Goal: Task Accomplishment & Management: Use online tool/utility

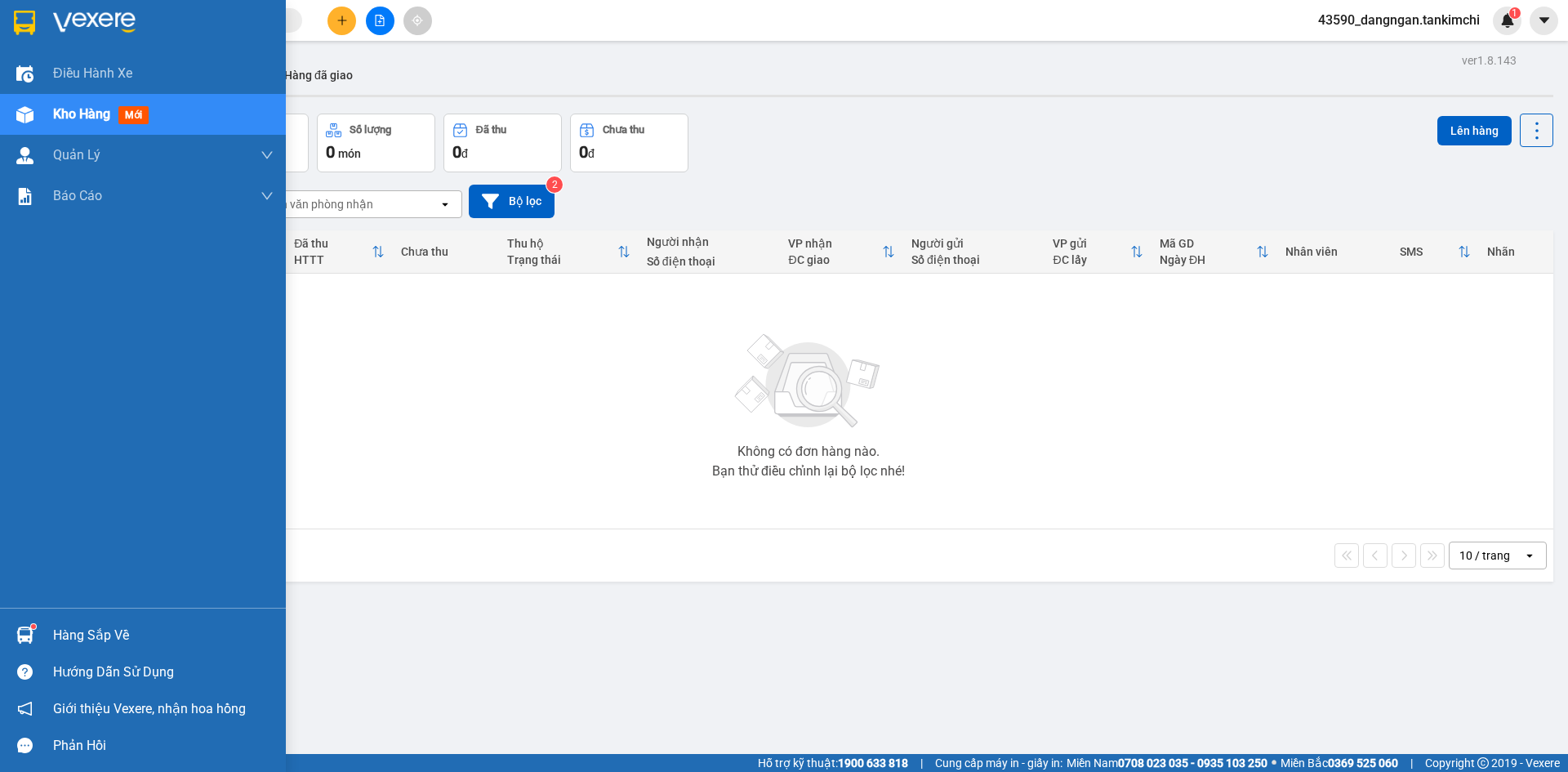
click at [57, 123] on div "Kho hàng mới" at bounding box center [103, 113] width 102 height 20
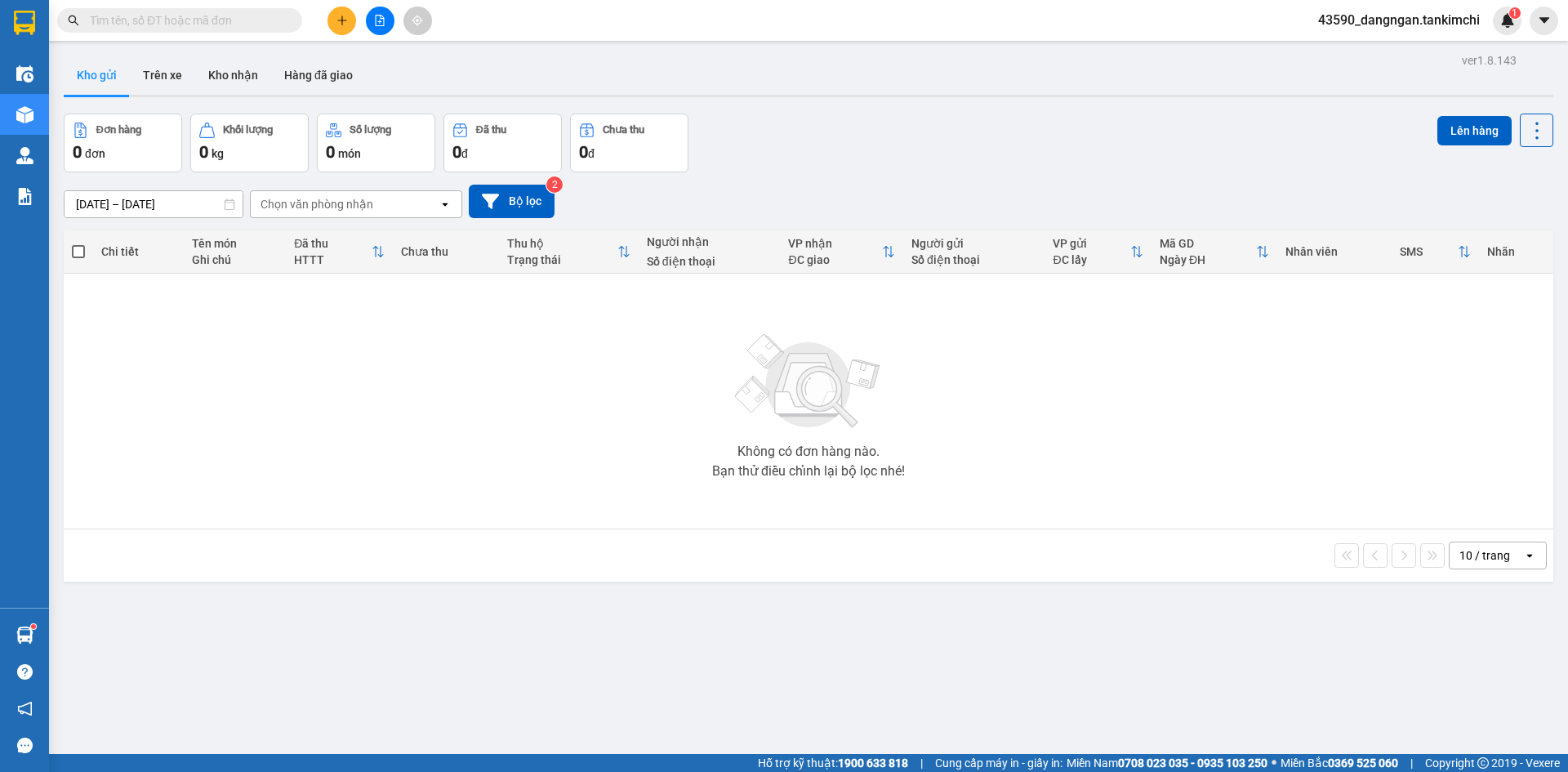
click at [380, 23] on icon "file-add" at bounding box center [380, 20] width 12 height 12
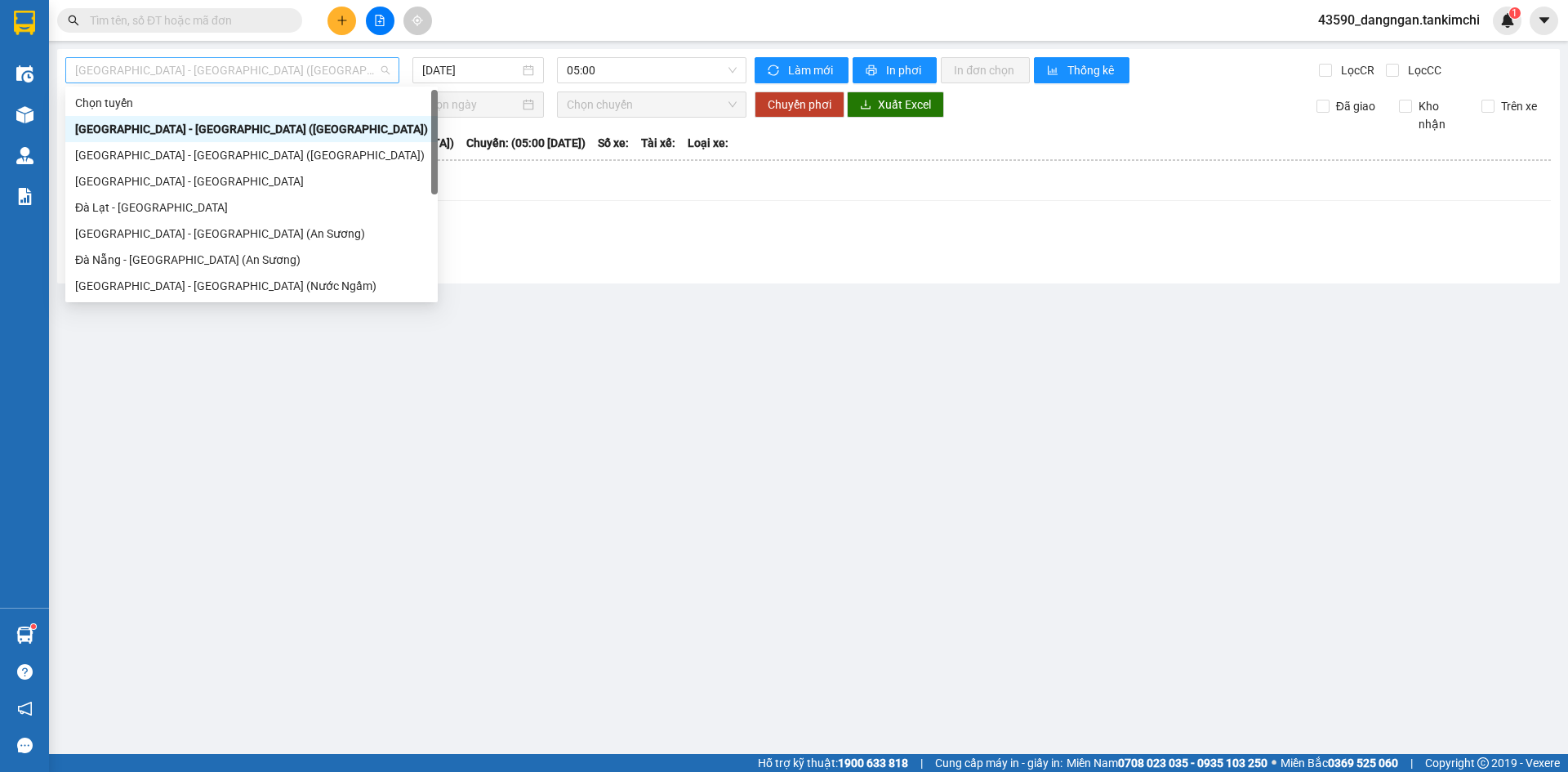
click at [341, 73] on span "[GEOGRAPHIC_DATA] - [GEOGRAPHIC_DATA] ([GEOGRAPHIC_DATA])" at bounding box center [232, 69] width 314 height 24
click at [316, 138] on div "[GEOGRAPHIC_DATA] - [GEOGRAPHIC_DATA] ([GEOGRAPHIC_DATA])" at bounding box center [252, 129] width 373 height 26
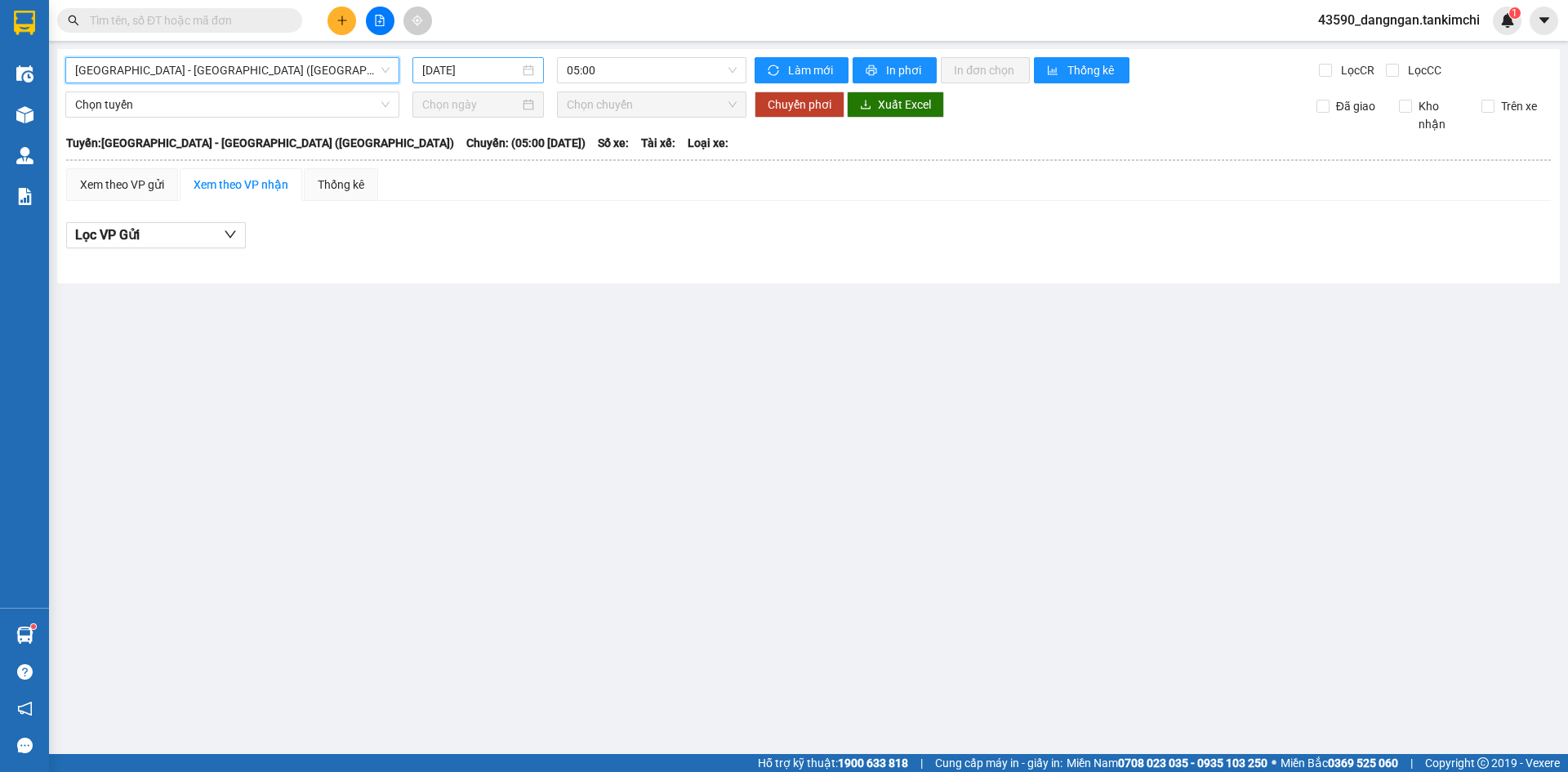
click at [445, 83] on div "[DATE]" at bounding box center [478, 70] width 132 height 26
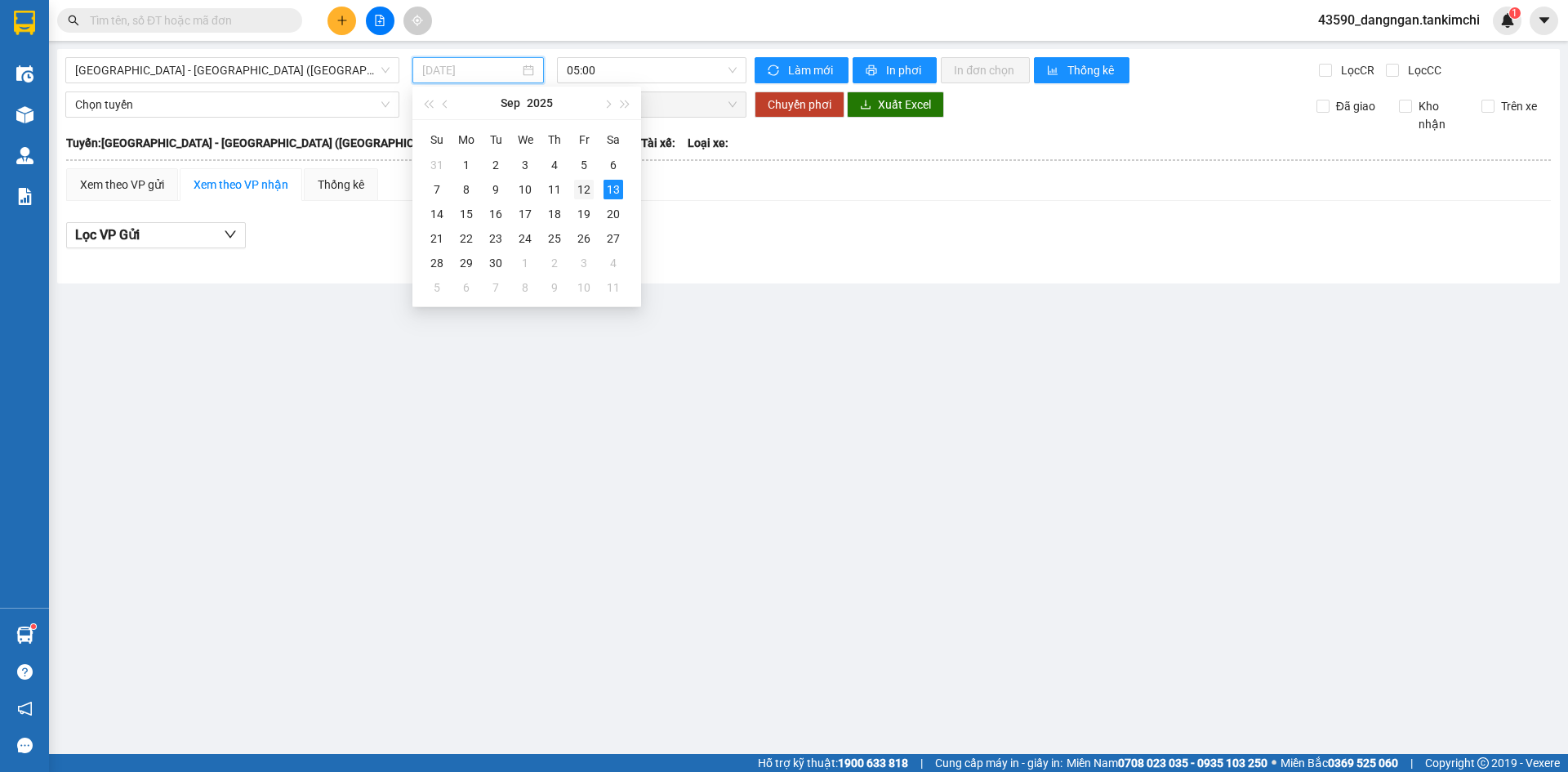
click at [586, 193] on div "12" at bounding box center [583, 189] width 20 height 20
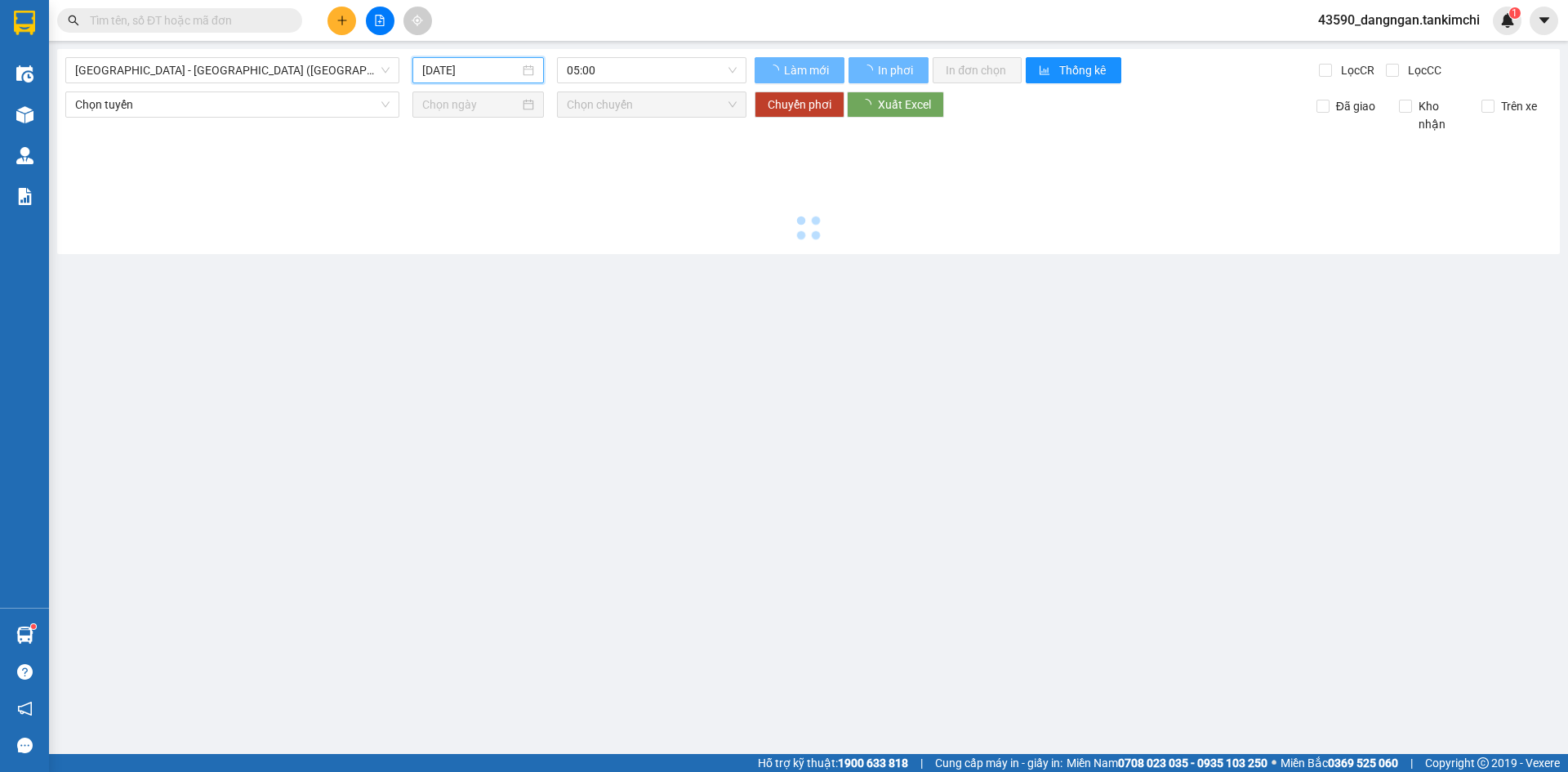
type input "[DATE]"
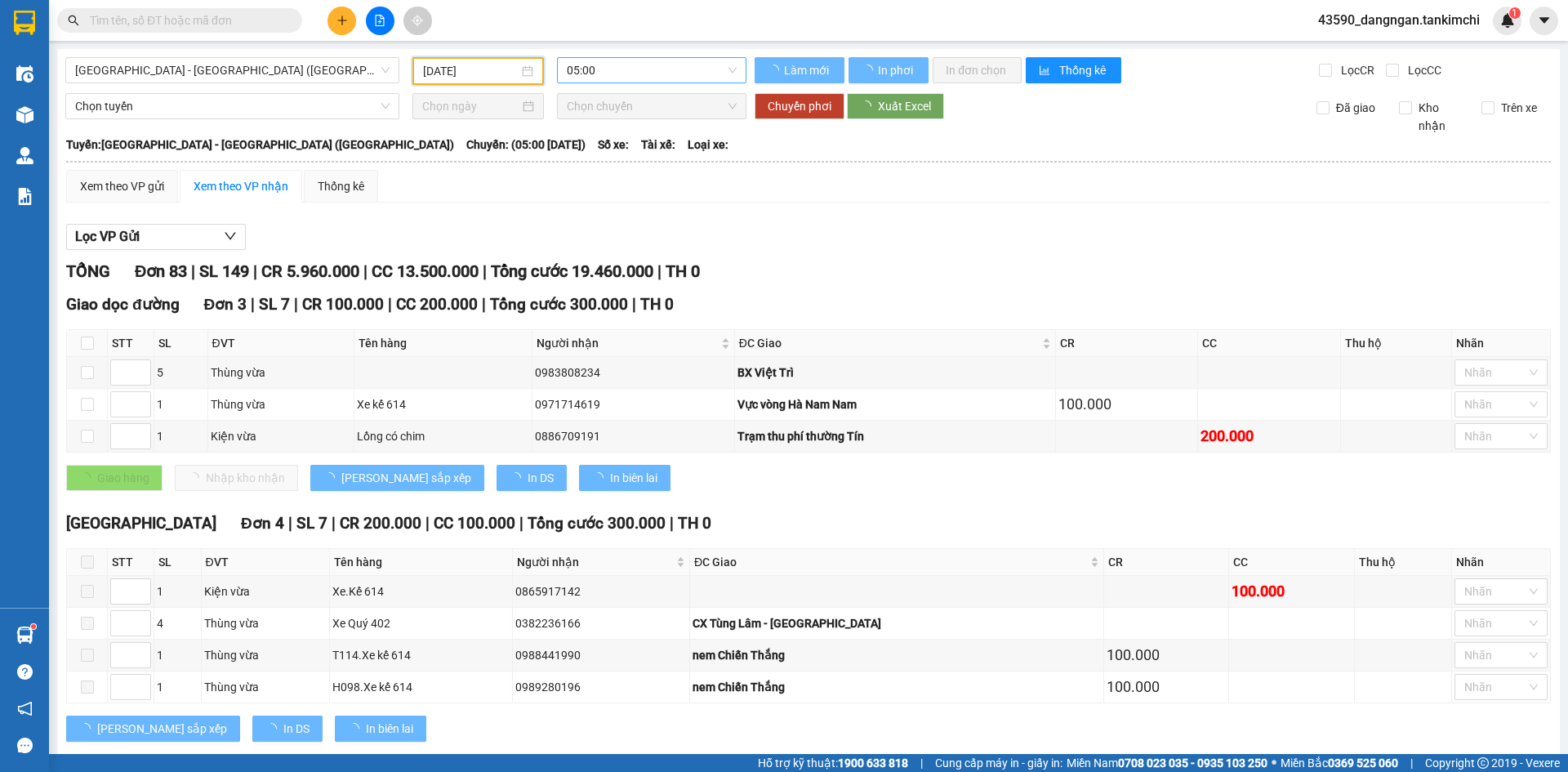
click at [604, 74] on span "05:00" at bounding box center [652, 69] width 170 height 24
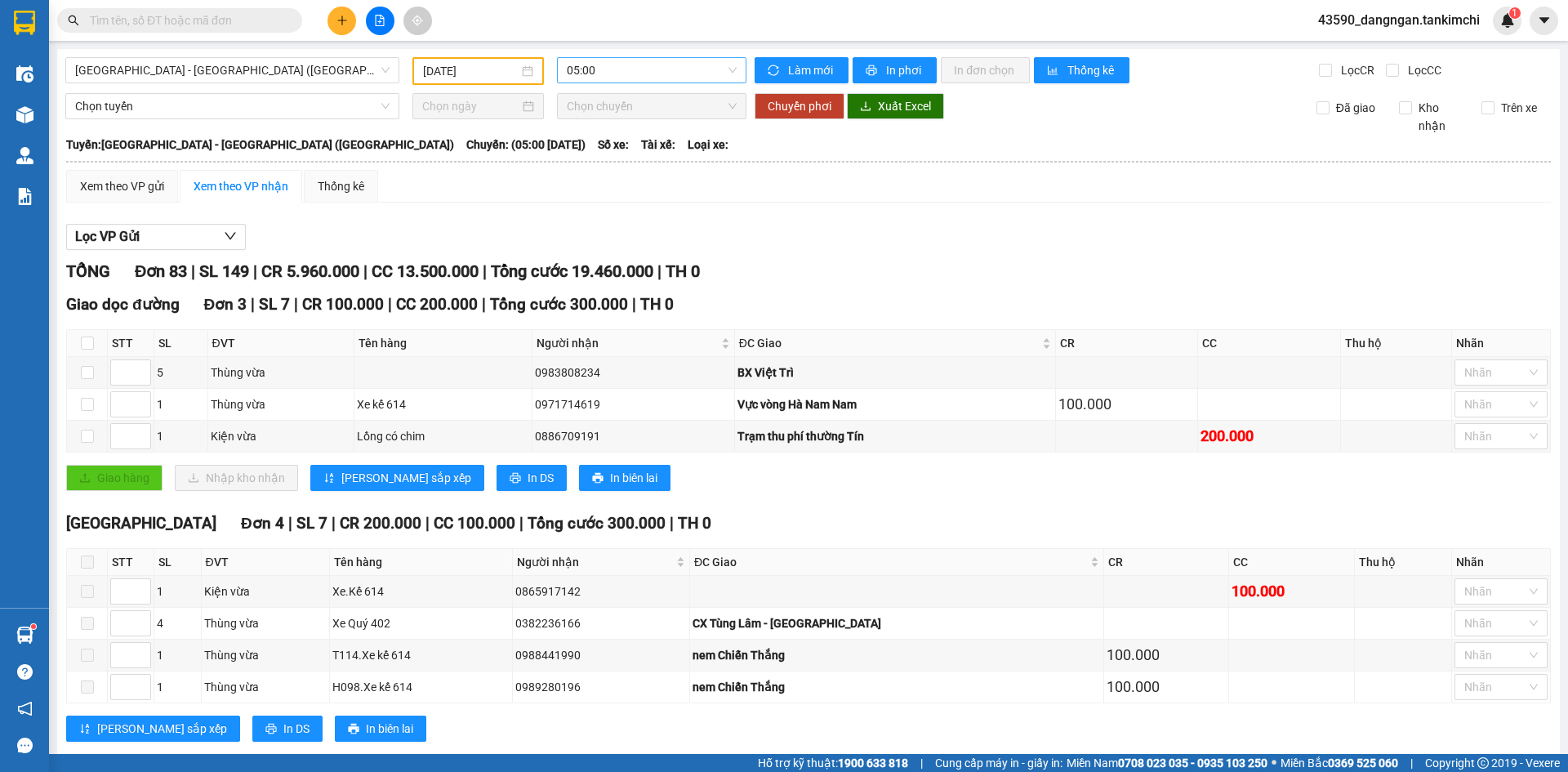
click at [604, 74] on span "05:00" at bounding box center [652, 69] width 170 height 24
click at [226, 82] on span "[GEOGRAPHIC_DATA] - [GEOGRAPHIC_DATA] ([GEOGRAPHIC_DATA])" at bounding box center [232, 69] width 314 height 24
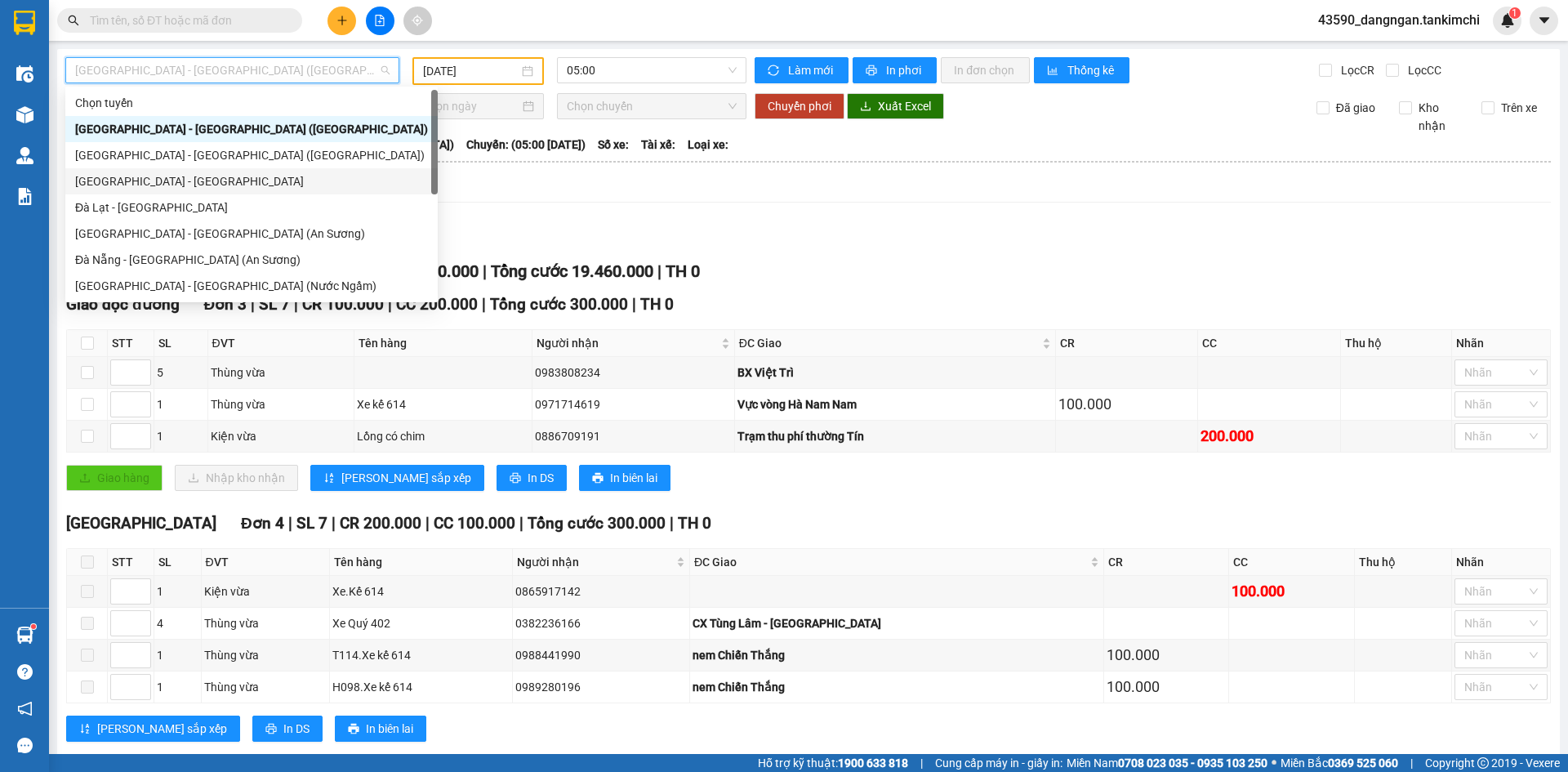
click at [227, 183] on div "[GEOGRAPHIC_DATA] - [GEOGRAPHIC_DATA]" at bounding box center [252, 182] width 353 height 18
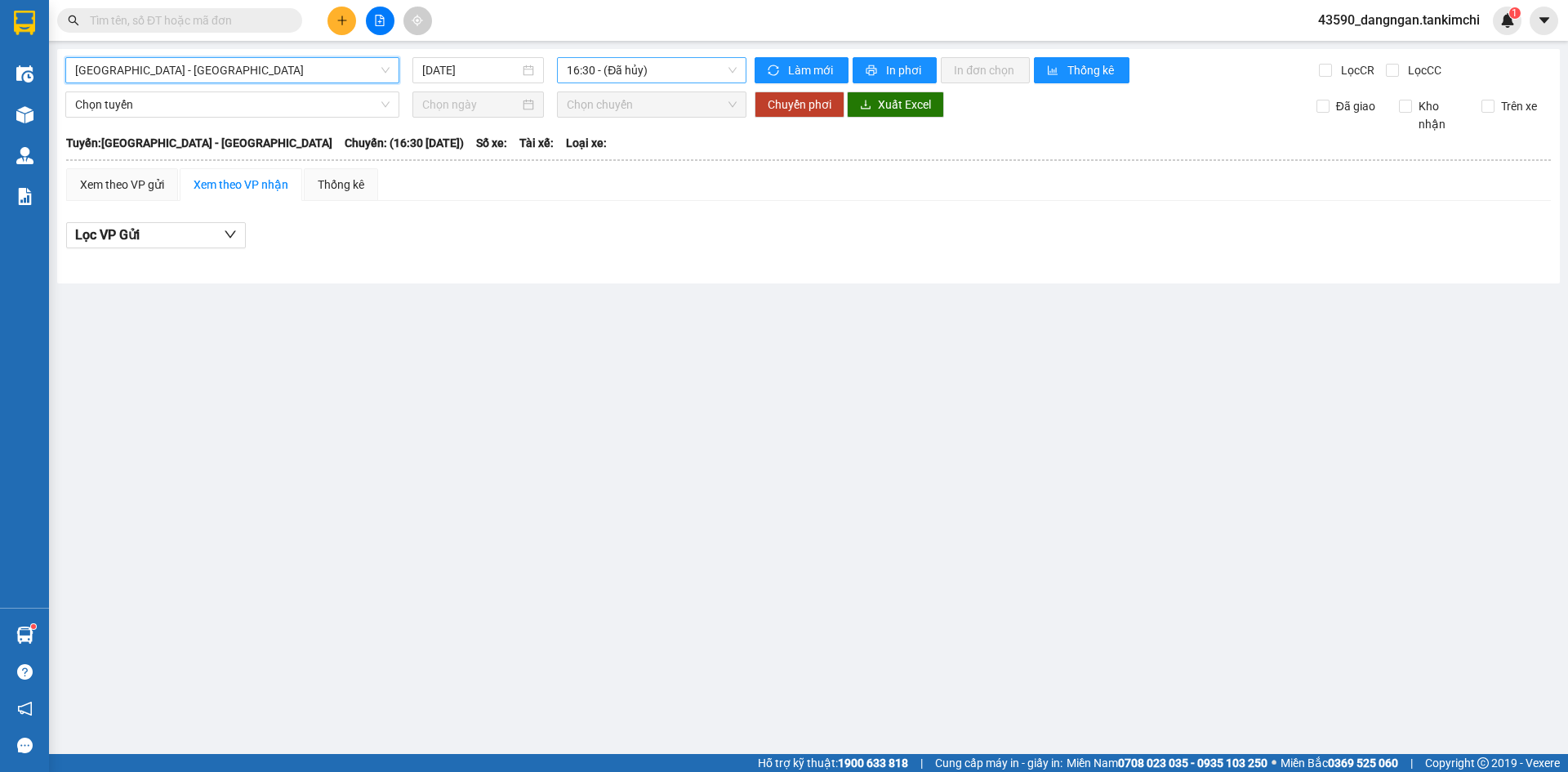
click at [614, 73] on span "16:30 - (Đã hủy)" at bounding box center [652, 69] width 170 height 24
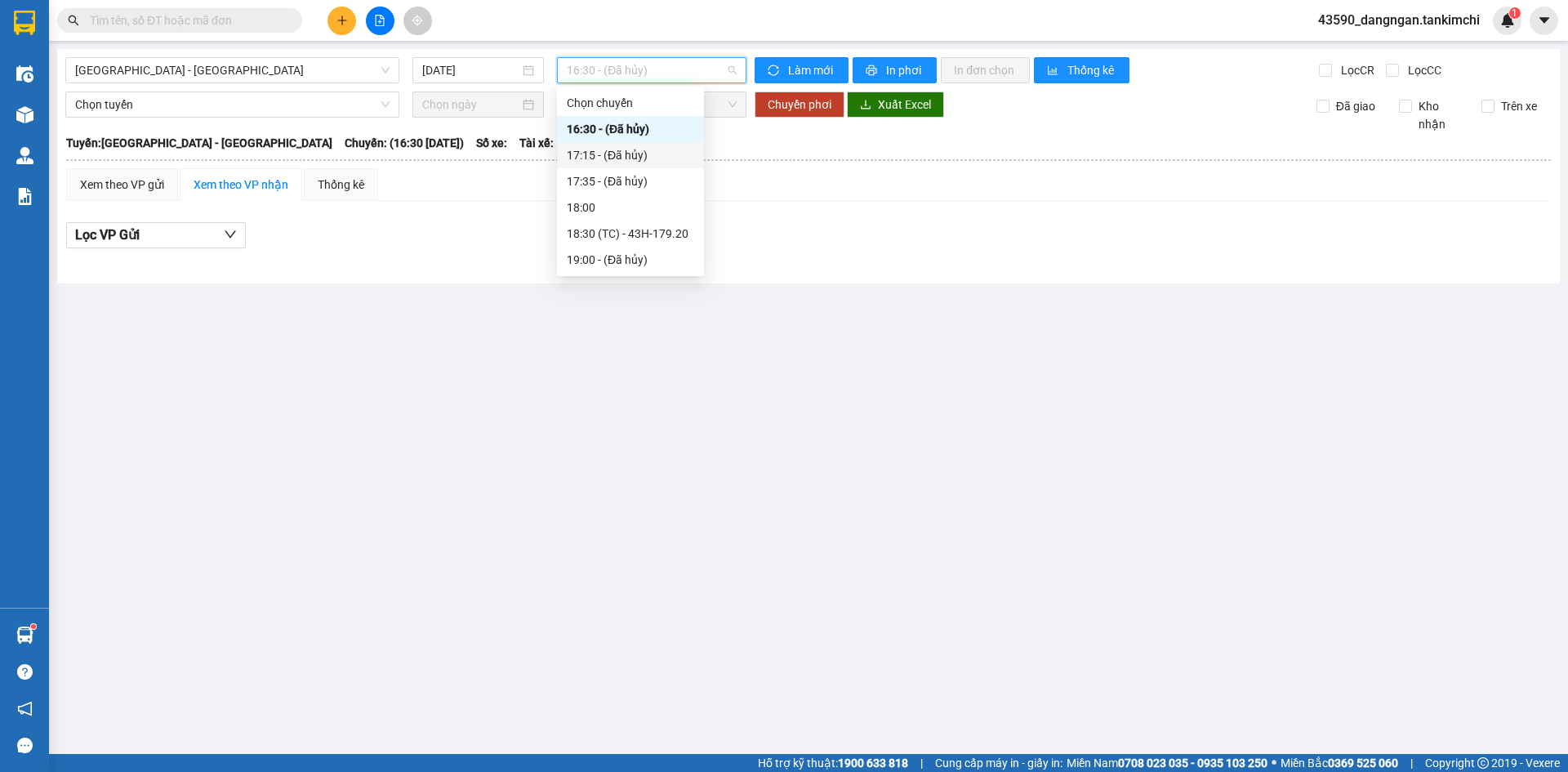
click at [492, 86] on div "[GEOGRAPHIC_DATA] - [GEOGRAPHIC_DATA] [DATE] 16:30 - ([GEOGRAPHIC_DATA]) Làm mớ…" at bounding box center [809, 166] width 1503 height 234
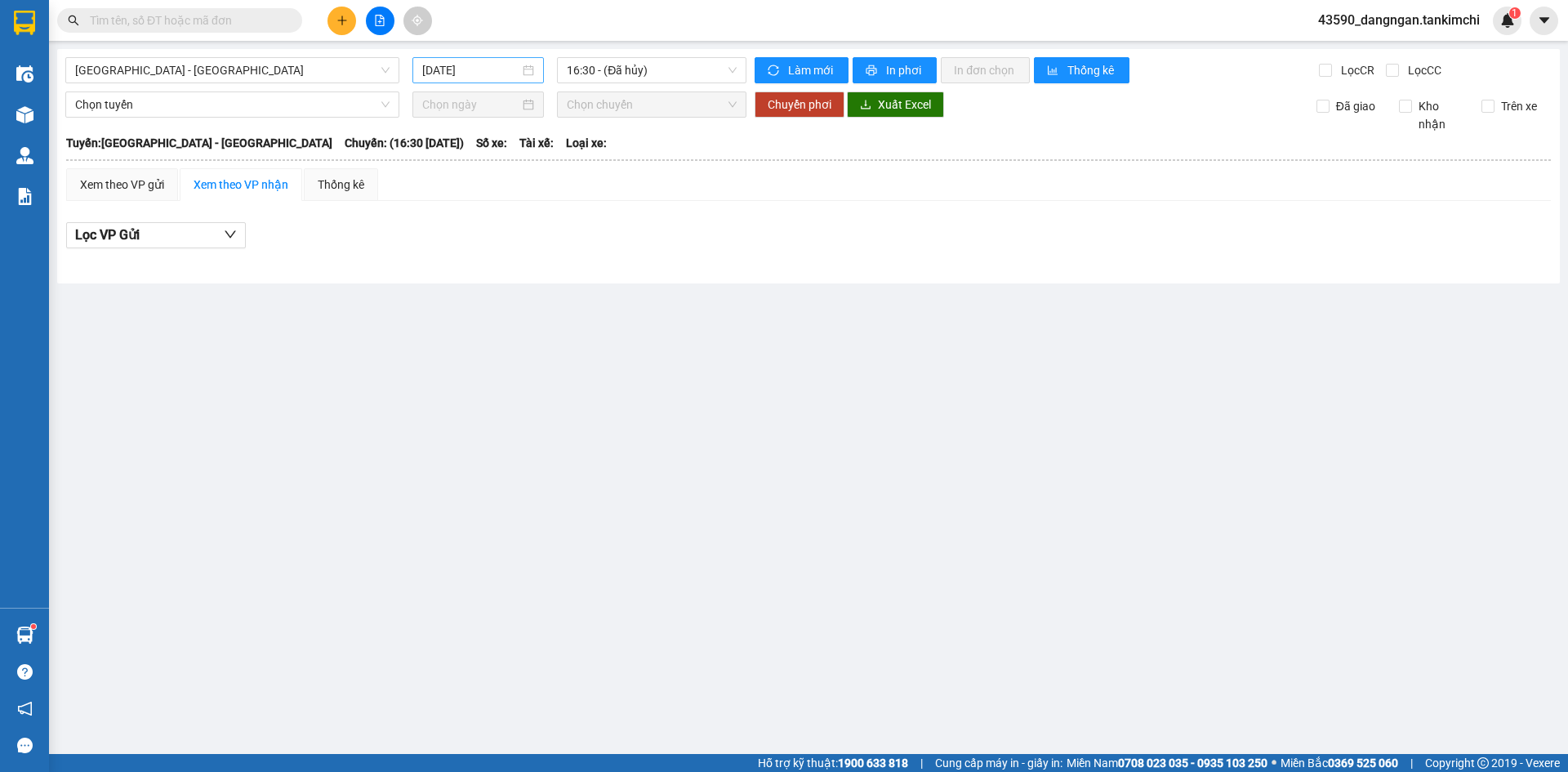
click at [497, 73] on input "[DATE]" at bounding box center [471, 70] width 98 height 18
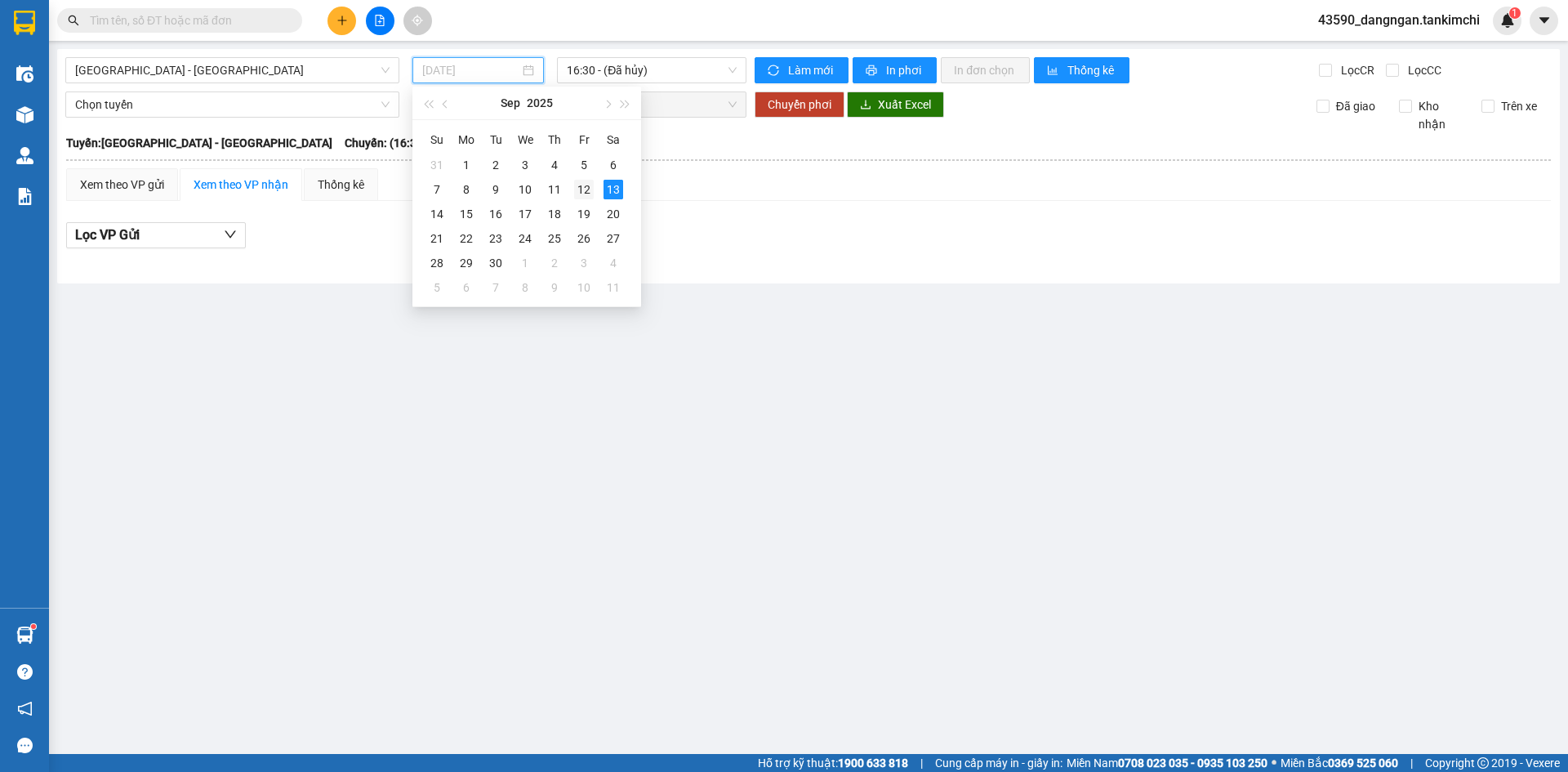
click at [585, 193] on div "12" at bounding box center [583, 189] width 20 height 20
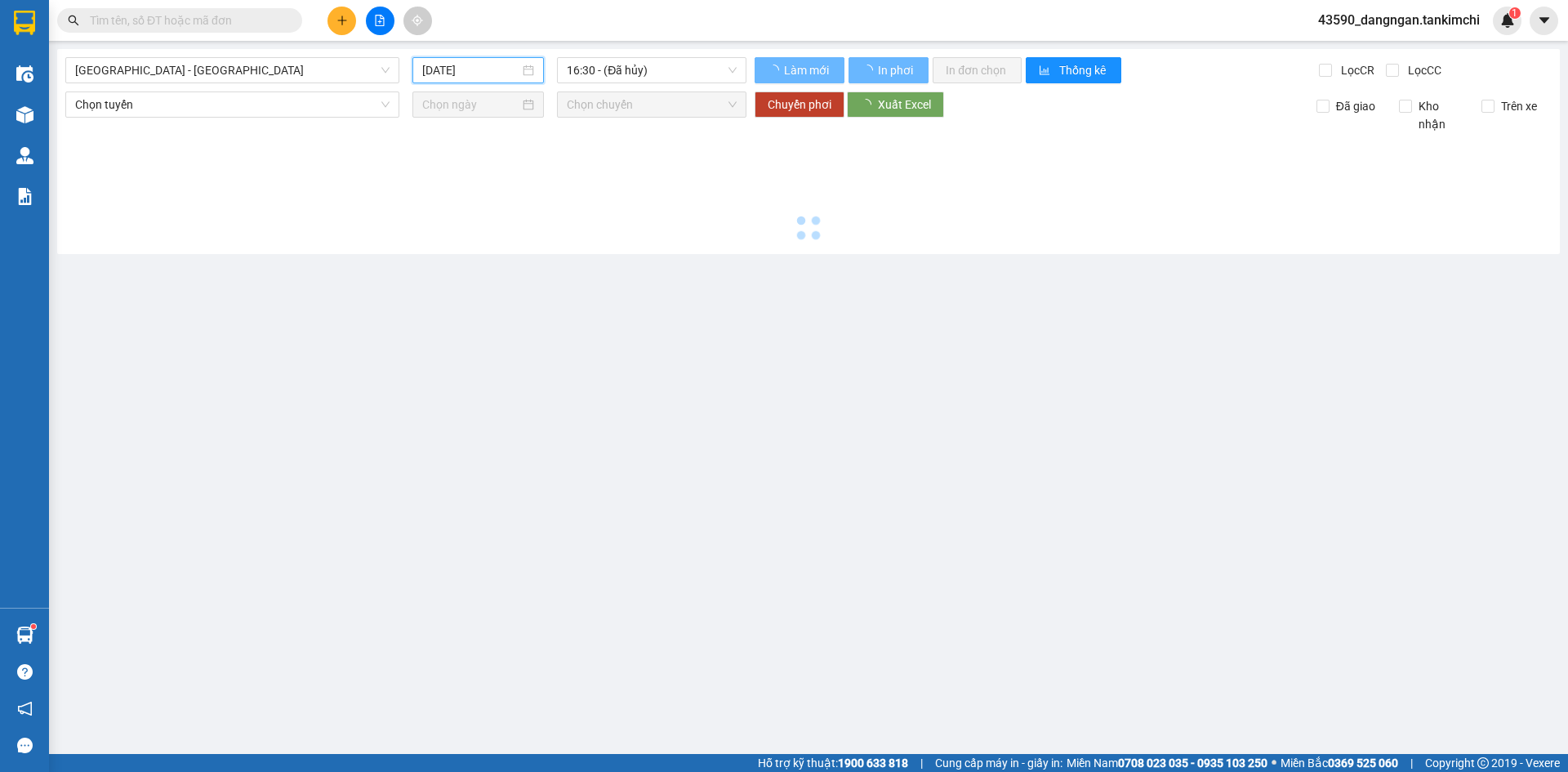
type input "[DATE]"
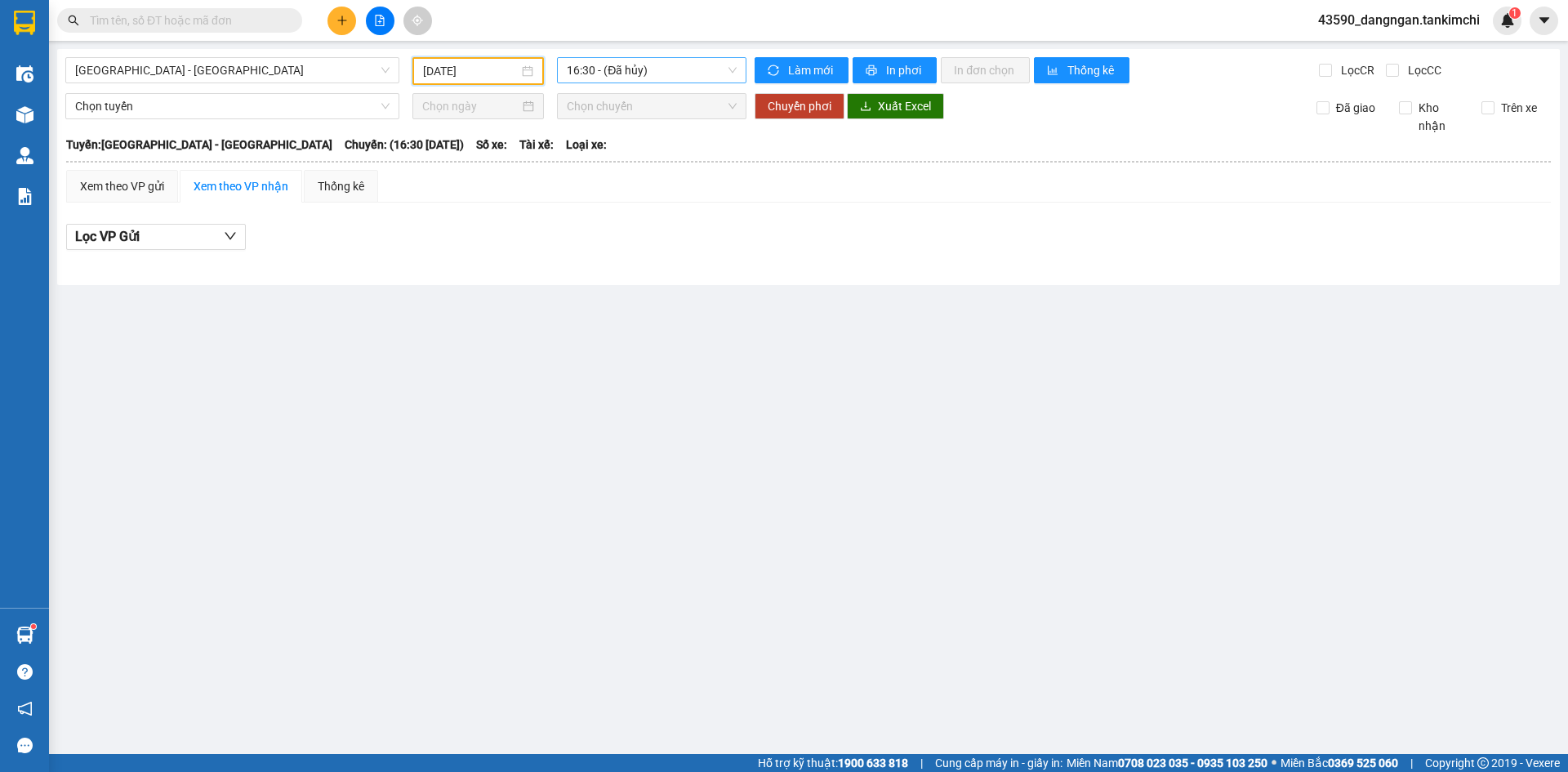
click at [642, 72] on span "16:30 - (Đã hủy)" at bounding box center [652, 69] width 170 height 24
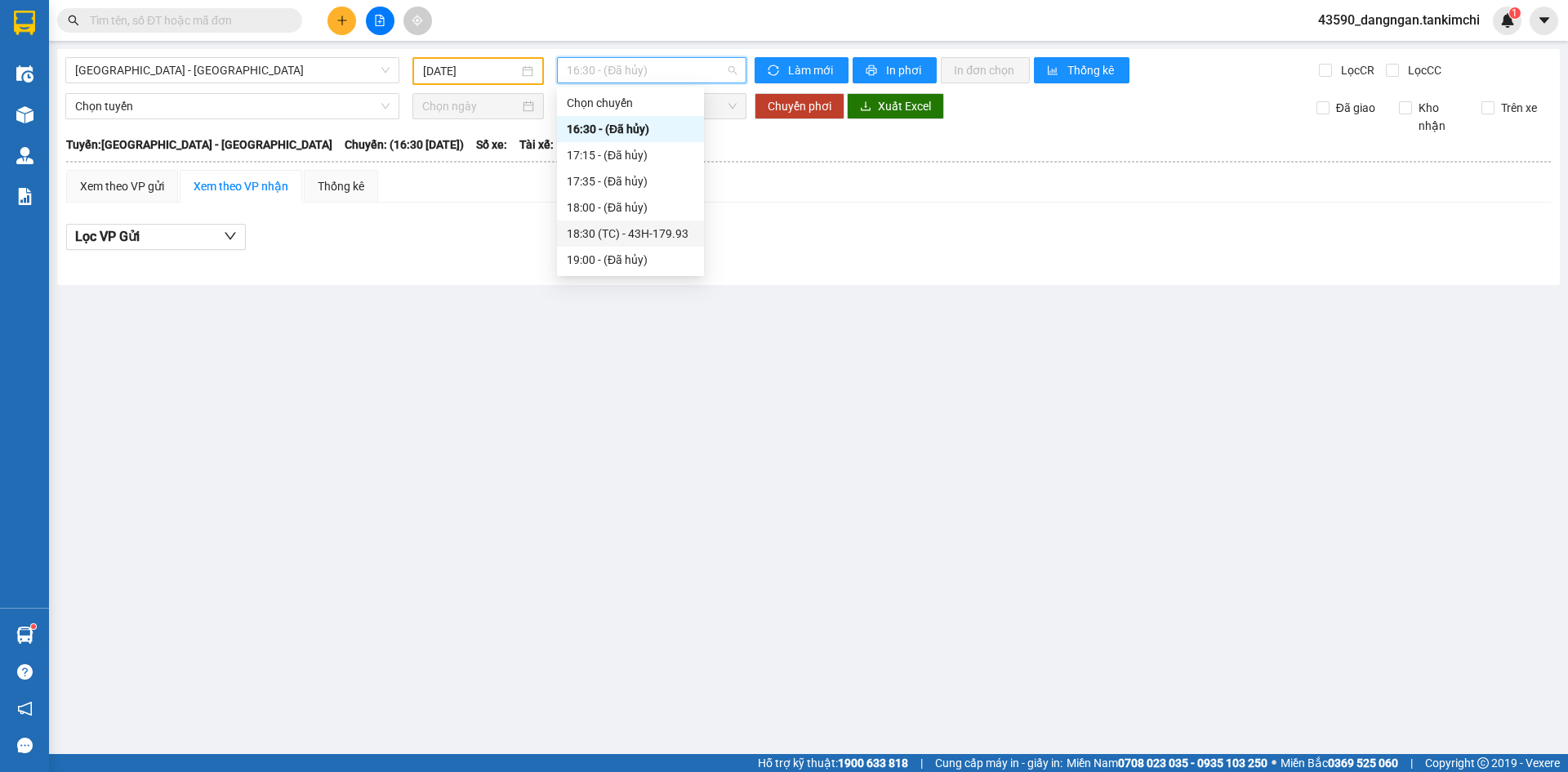
click at [642, 230] on div "18:30 (TC) - 43H-179.93" at bounding box center [630, 233] width 128 height 18
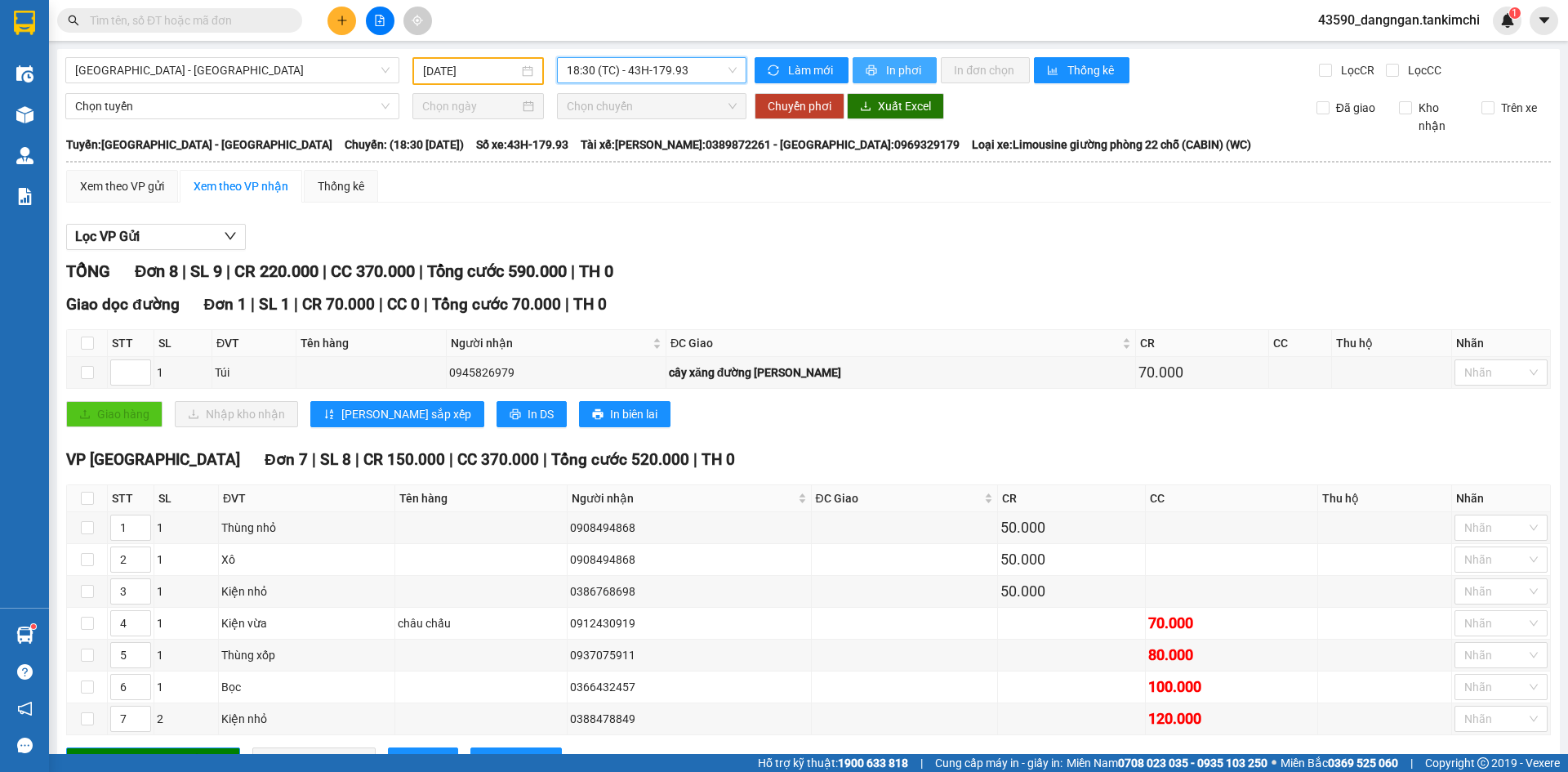
click at [873, 76] on button "In phơi" at bounding box center [895, 70] width 84 height 26
click at [1140, 267] on div "TỔNG Đơn 8 | SL 9 | CR 220.000 | CC 370.000 | Tổng cước 590.000 | TH 0" at bounding box center [808, 271] width 1484 height 25
